Goal: Transaction & Acquisition: Purchase product/service

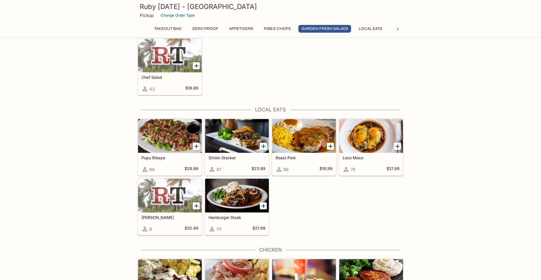
scroll to position [604, 0]
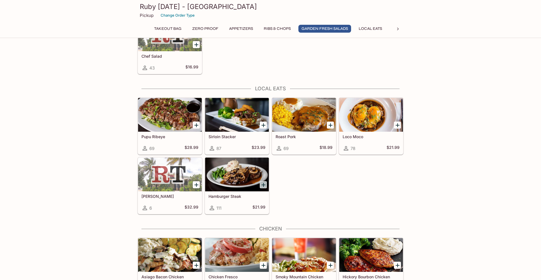
click at [264, 185] on icon "Add Hamburger Steak" at bounding box center [264, 185] width 4 height 4
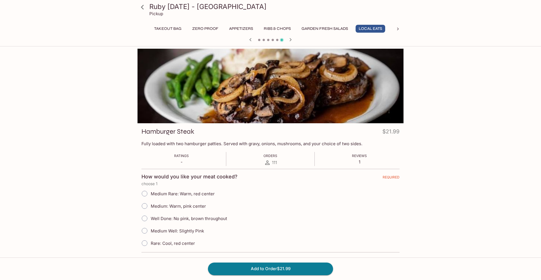
scroll to position [29, 0]
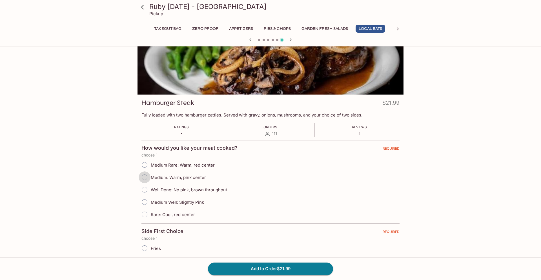
click at [143, 179] on input "Medium: Warm, pink center" at bounding box center [145, 178] width 12 height 12
radio input "true"
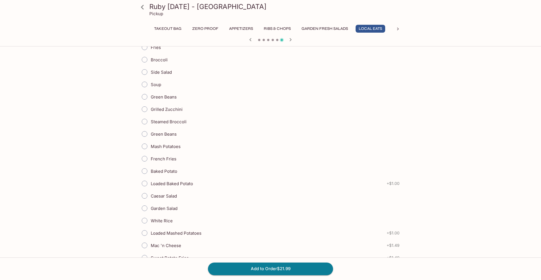
scroll to position [259, 0]
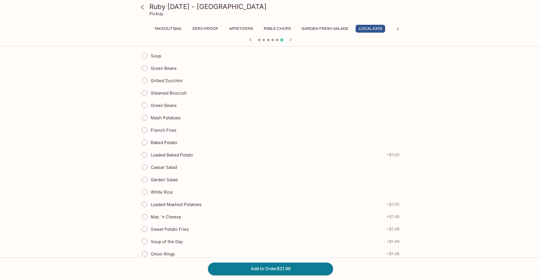
click at [144, 118] on input "Mash Potatoes" at bounding box center [145, 118] width 12 height 12
radio input "true"
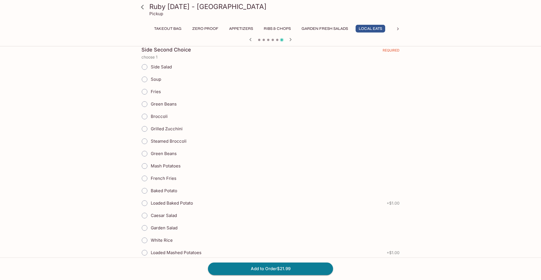
scroll to position [518, 0]
click at [145, 160] on span at bounding box center [144, 153] width 12 height 12
click at [145, 160] on input "Green Beans" at bounding box center [145, 154] width 12 height 12
radio input "true"
click at [145, 165] on input "Mash Potatoes" at bounding box center [145, 166] width 12 height 12
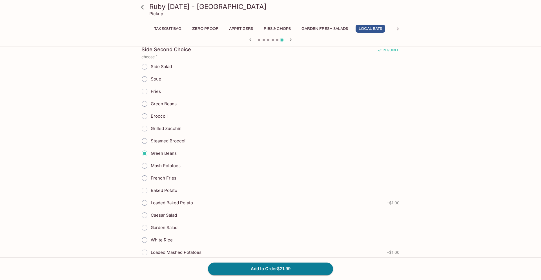
radio input "true"
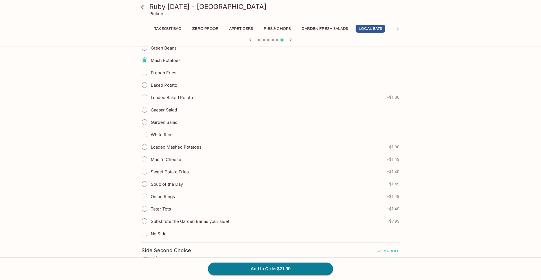
scroll to position [431, 0]
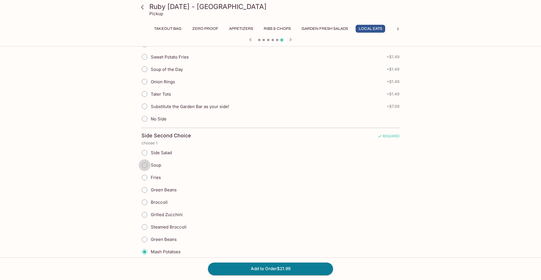
click at [144, 167] on input "Soup" at bounding box center [145, 166] width 12 height 12
radio input "true"
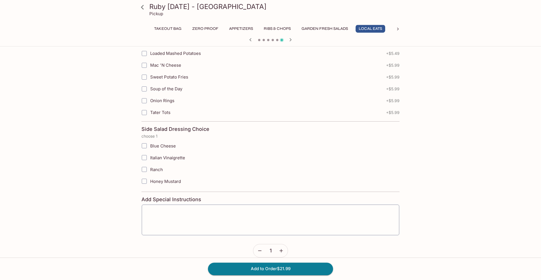
scroll to position [945, 0]
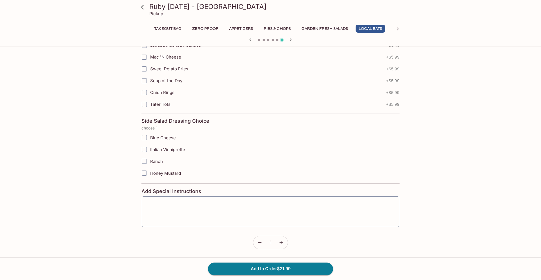
click at [280, 242] on icon "button" at bounding box center [281, 243] width 6 height 6
click at [274, 270] on button "Add to Order $43.98" at bounding box center [270, 269] width 125 height 12
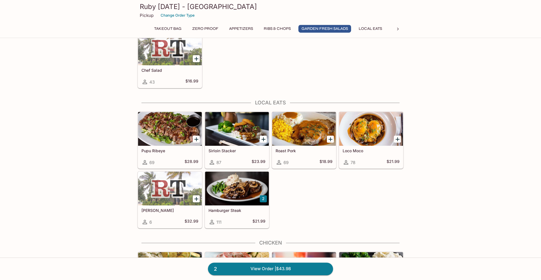
scroll to position [604, 0]
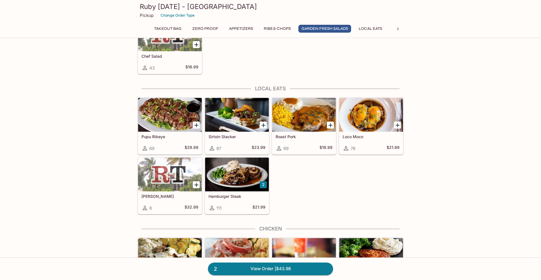
click at [234, 180] on div at bounding box center [237, 175] width 64 height 34
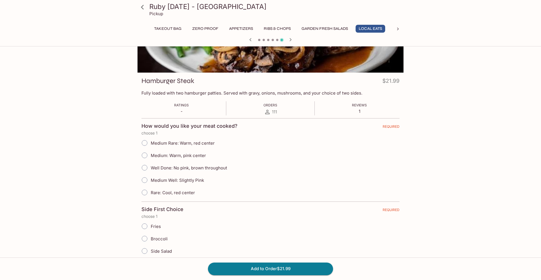
scroll to position [58, 0]
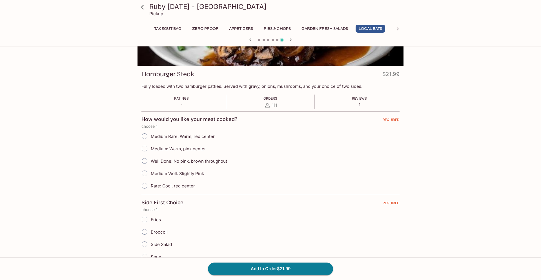
click at [144, 148] on input "Medium: Warm, pink center" at bounding box center [145, 149] width 12 height 12
radio input "true"
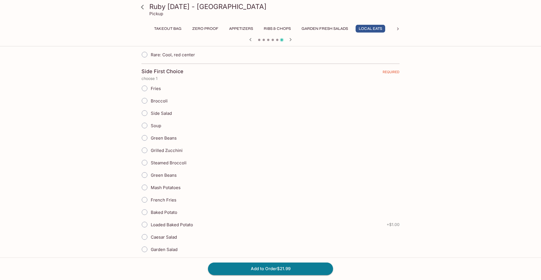
scroll to position [201, 0]
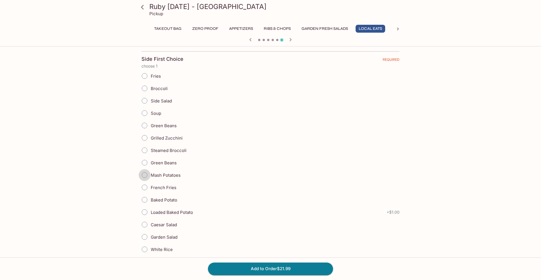
click at [142, 176] on input "Mash Potatoes" at bounding box center [145, 175] width 12 height 12
radio input "true"
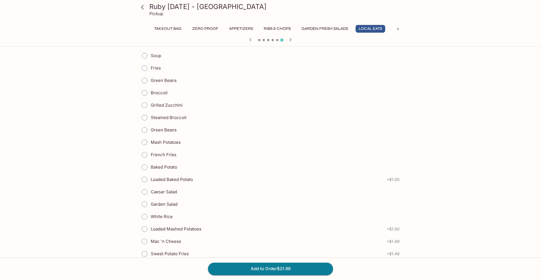
scroll to position [546, 0]
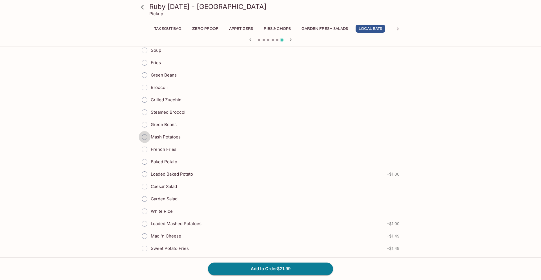
click at [143, 139] on input "Mash Potatoes" at bounding box center [145, 137] width 12 height 12
radio input "true"
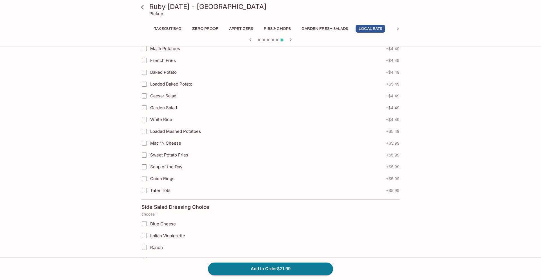
scroll to position [945, 0]
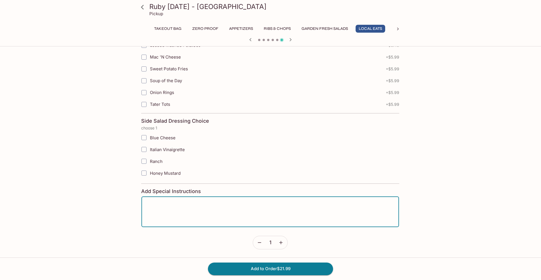
click at [164, 209] on textarea at bounding box center [270, 212] width 250 height 21
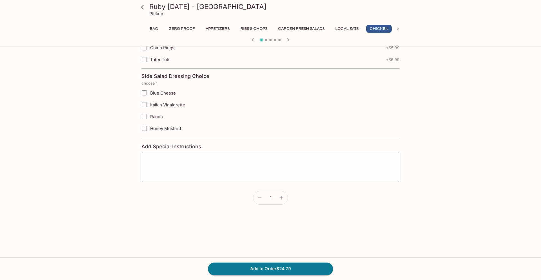
scroll to position [0, 25]
click at [280, 200] on icon "button" at bounding box center [281, 198] width 6 height 6
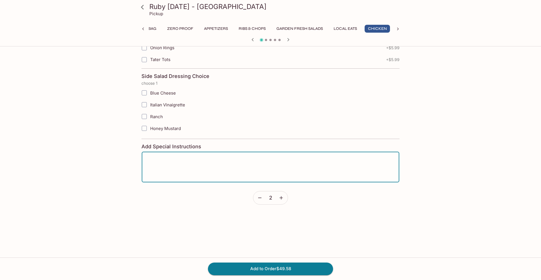
click at [158, 161] on textarea at bounding box center [271, 167] width 250 height 21
type textarea "Gravy all over."
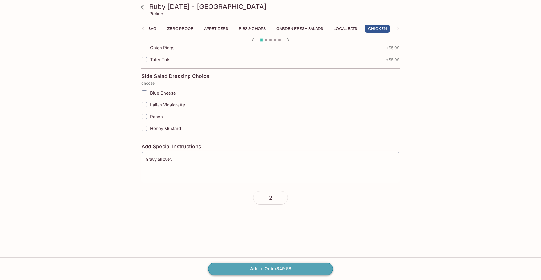
click at [274, 271] on button "Add to Order $49.58" at bounding box center [270, 269] width 125 height 12
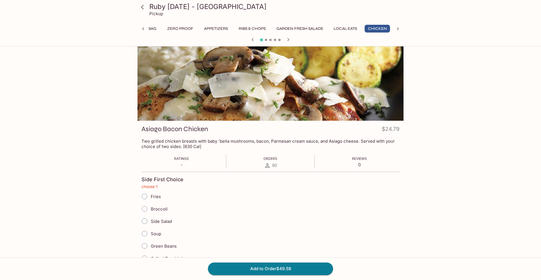
scroll to position [0, 0]
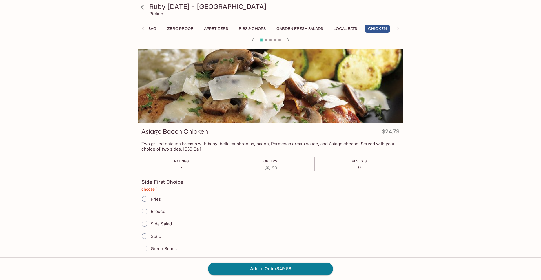
click at [158, 7] on h3 "Ruby [DATE] - [GEOGRAPHIC_DATA]" at bounding box center [275, 6] width 252 height 9
click at [142, 8] on icon at bounding box center [142, 7] width 3 height 5
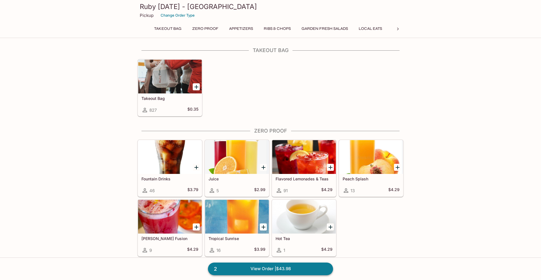
click at [287, 267] on link "2 View Order | $43.98" at bounding box center [270, 269] width 125 height 12
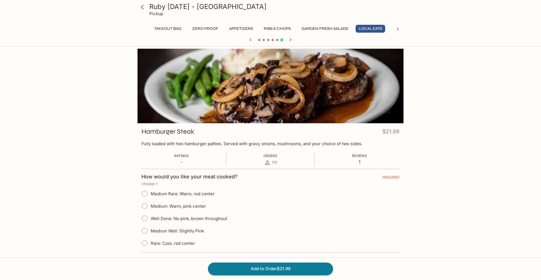
scroll to position [156, 0]
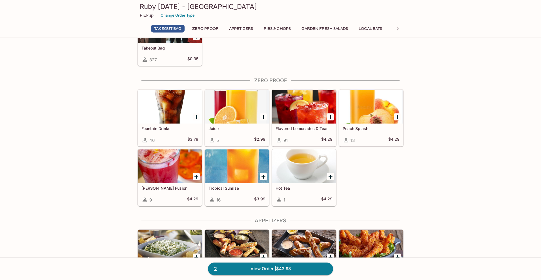
scroll to position [58, 0]
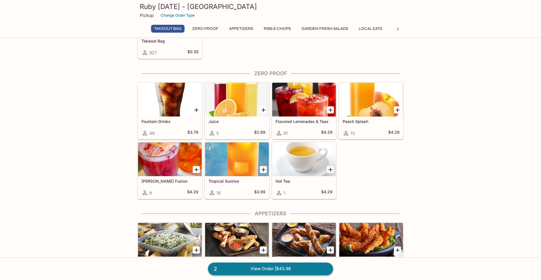
click at [263, 270] on link "2 View Order | $43.98" at bounding box center [270, 269] width 125 height 12
